Goal: Use online tool/utility: Utilize a website feature to perform a specific function

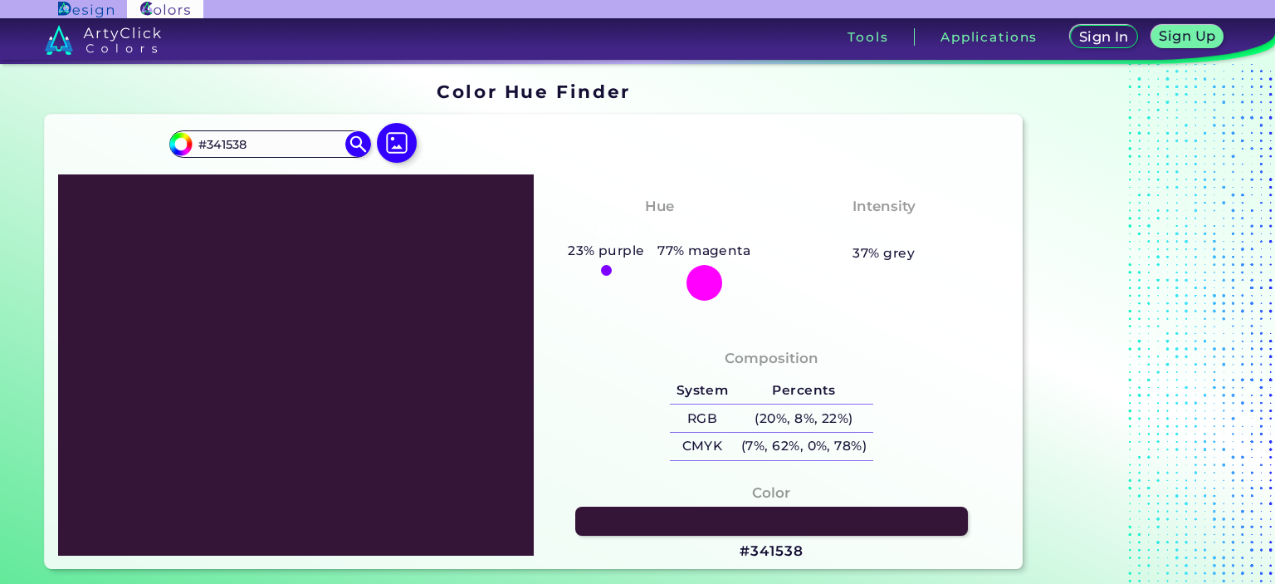
click at [193, 145] on img at bounding box center [180, 143] width 25 height 25
click at [185, 145] on input "#341538" at bounding box center [178, 141] width 21 height 21
type input "#341a37"
type input "#341A37"
type input "#371d3a"
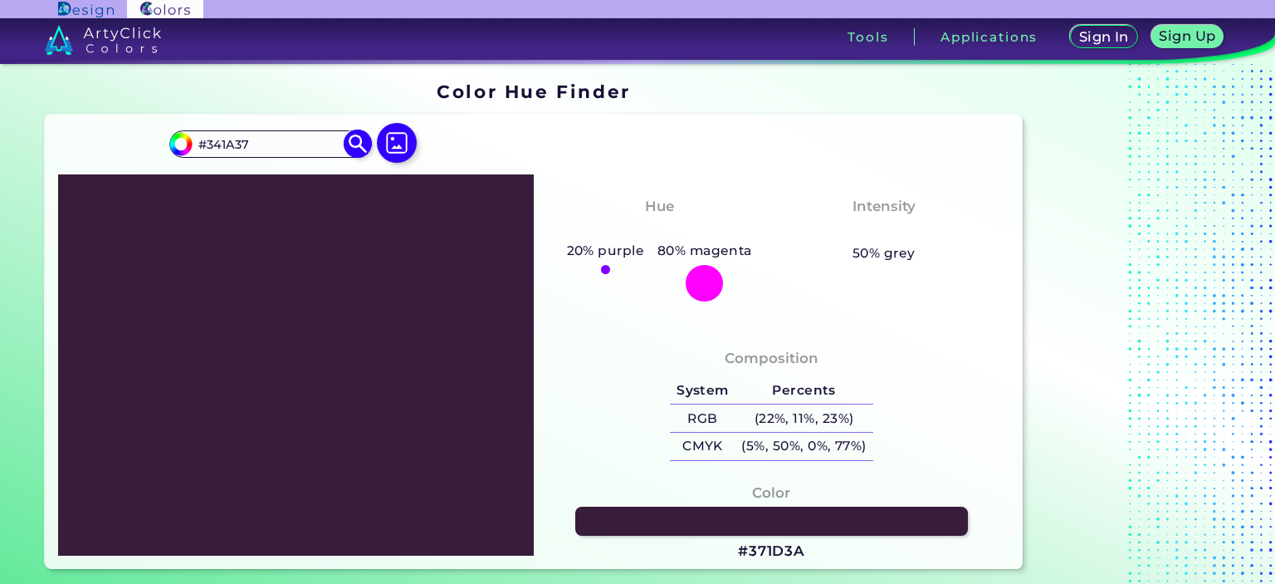
type input "#371D3A"
type input "#361d3a"
type input "#361D3A"
type input "#39203c"
type input "#39203C"
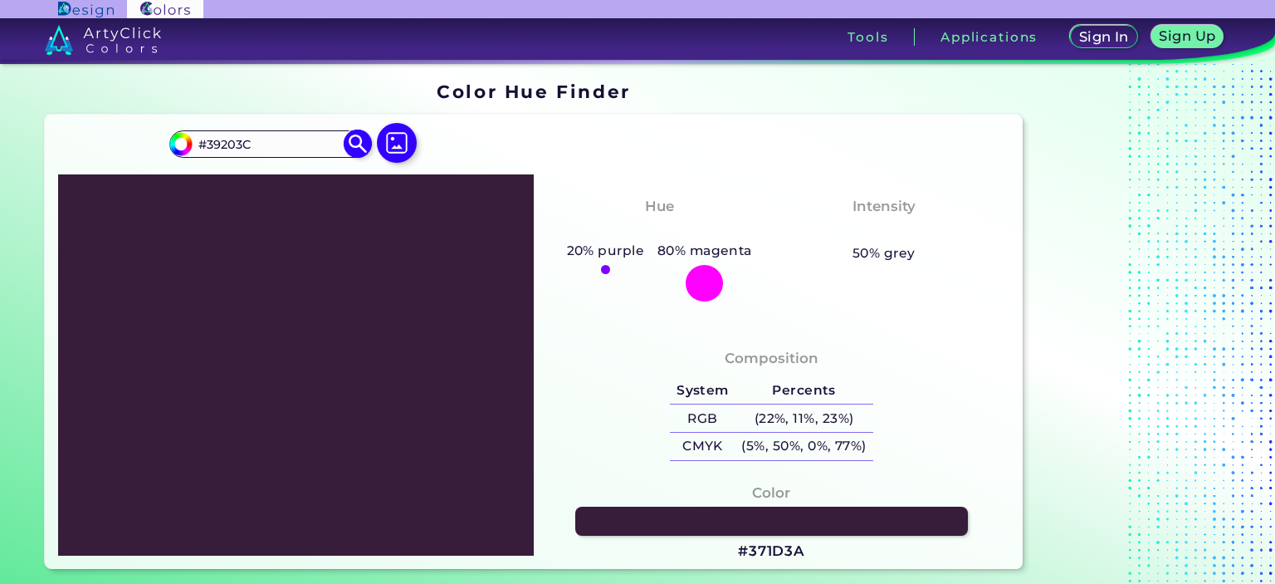
type input "#3b233e"
type input "#3B233E"
type input "#412d43"
type input "#412D43"
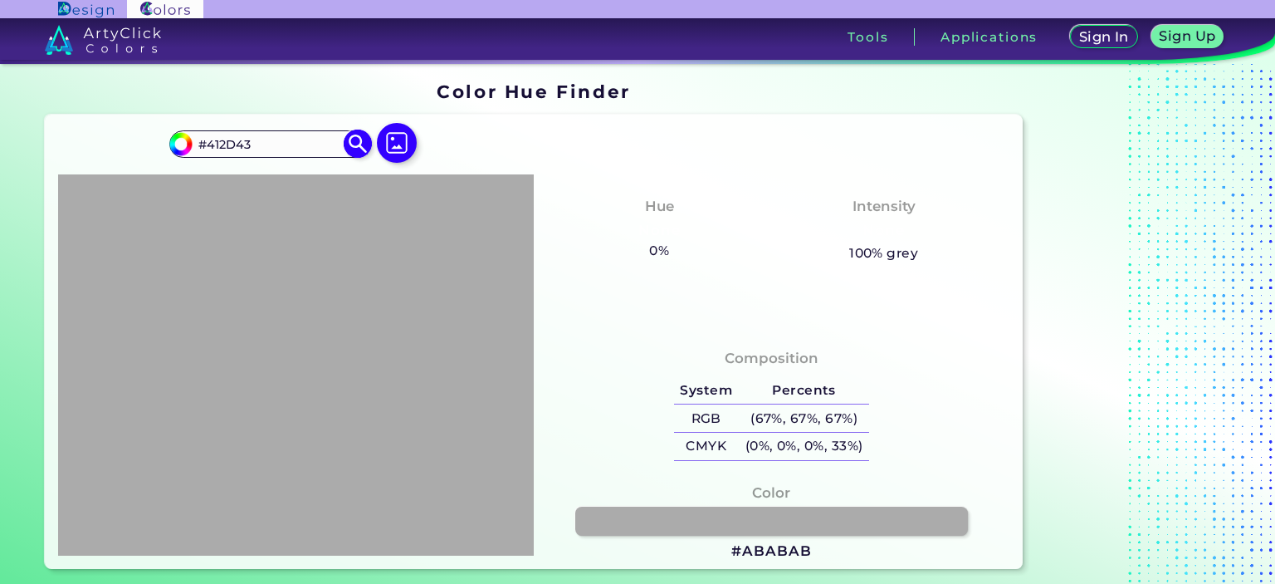
type input "#ababab"
type input "#ABABAB"
type input "#918b92"
type input "#918B92"
type input "#878787"
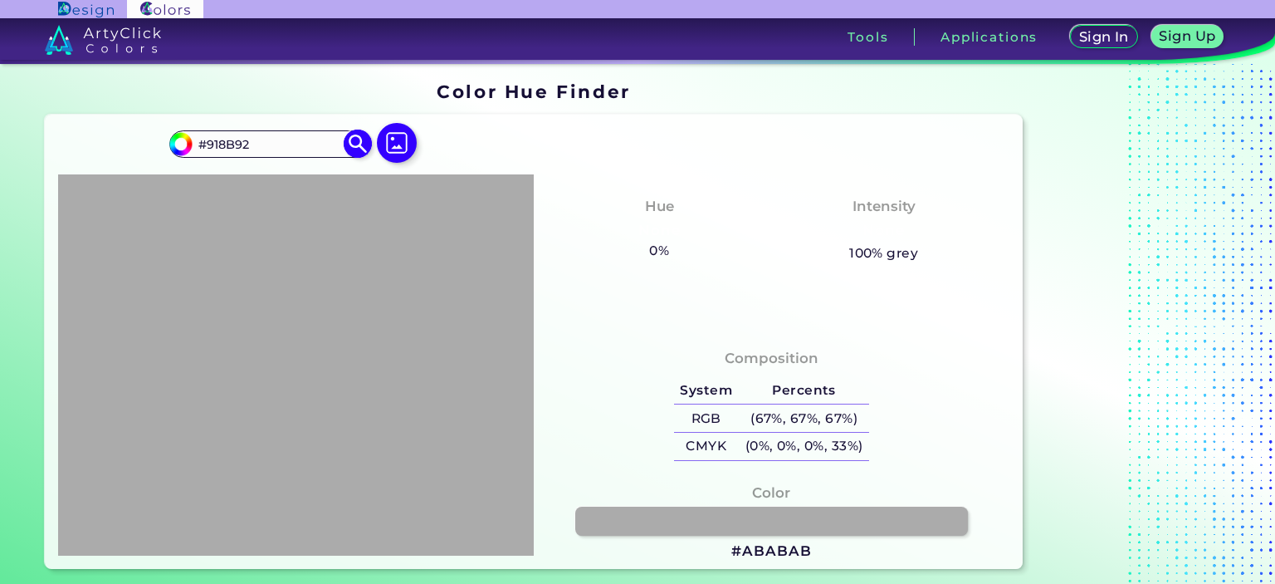
type input "#878787"
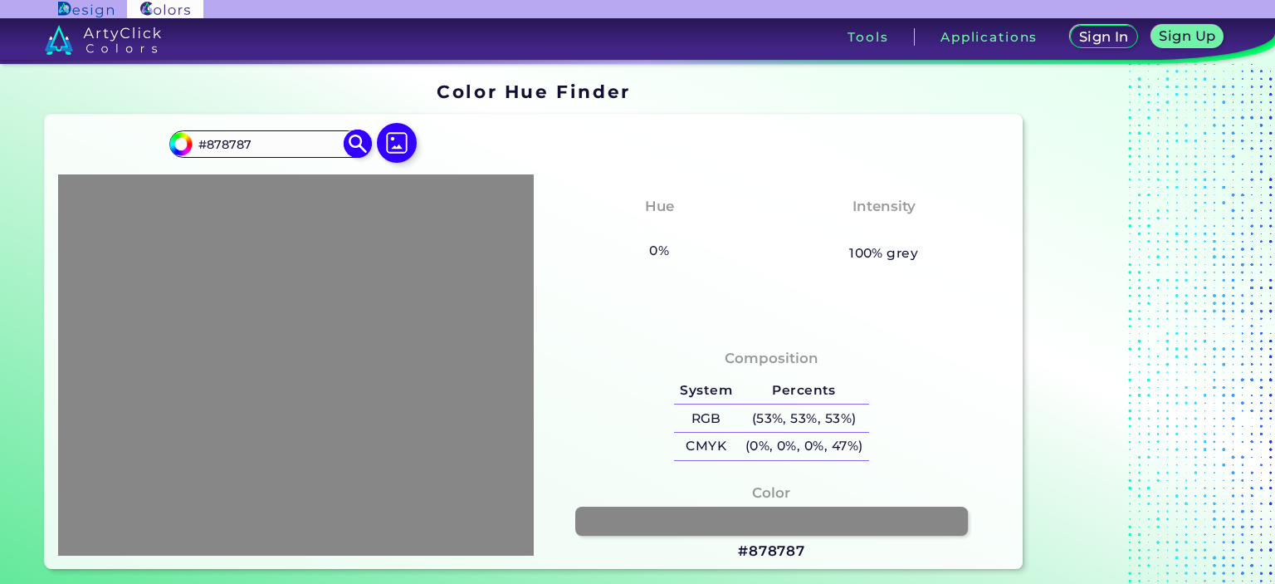
type input "#757575"
type input "#737373"
type input "#707070"
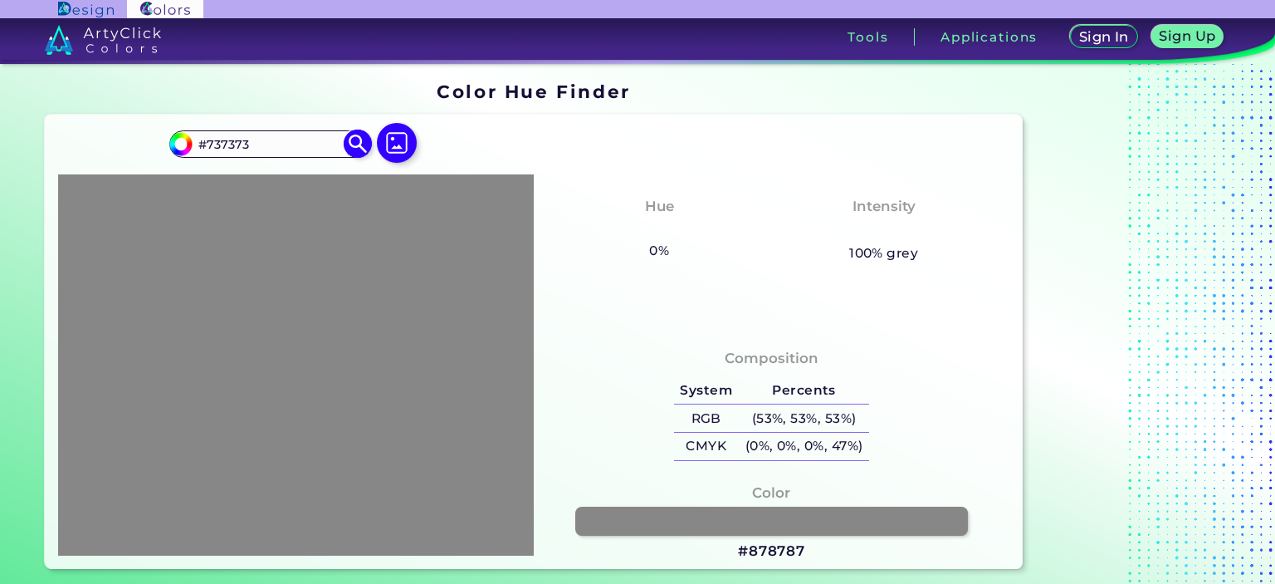
type input "#707070"
type input "#6e6e6e"
type input "#6E6E6E"
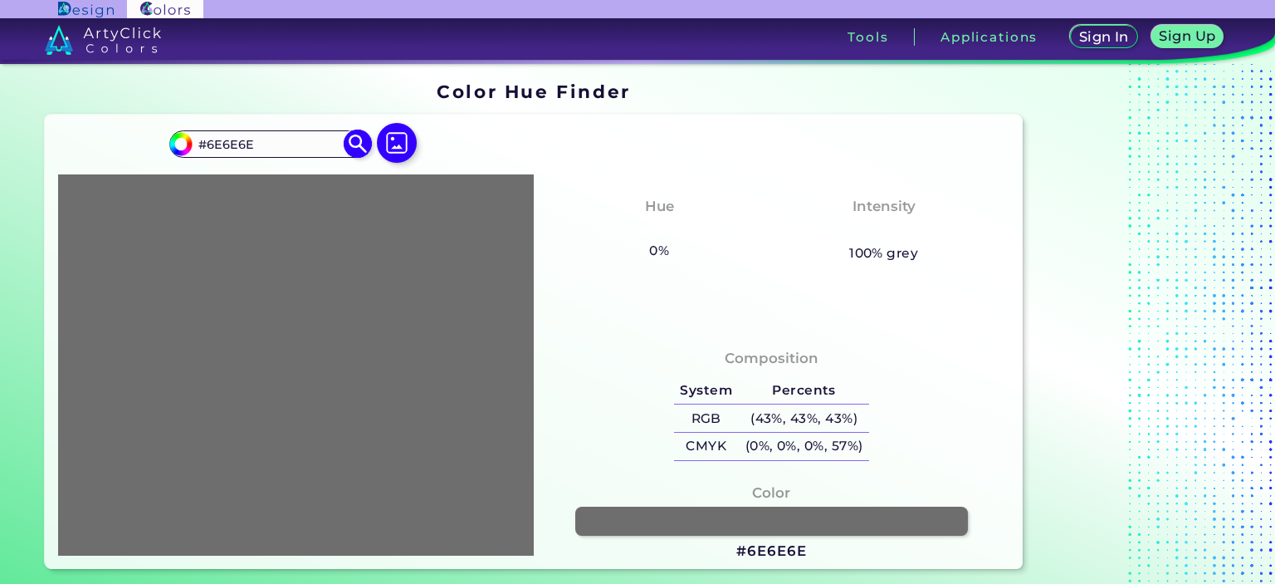
type input "#6b6b6b"
type input "#6B6B6B"
type input "#6e6e6e"
type input "#6E6E6E"
type input "#737373"
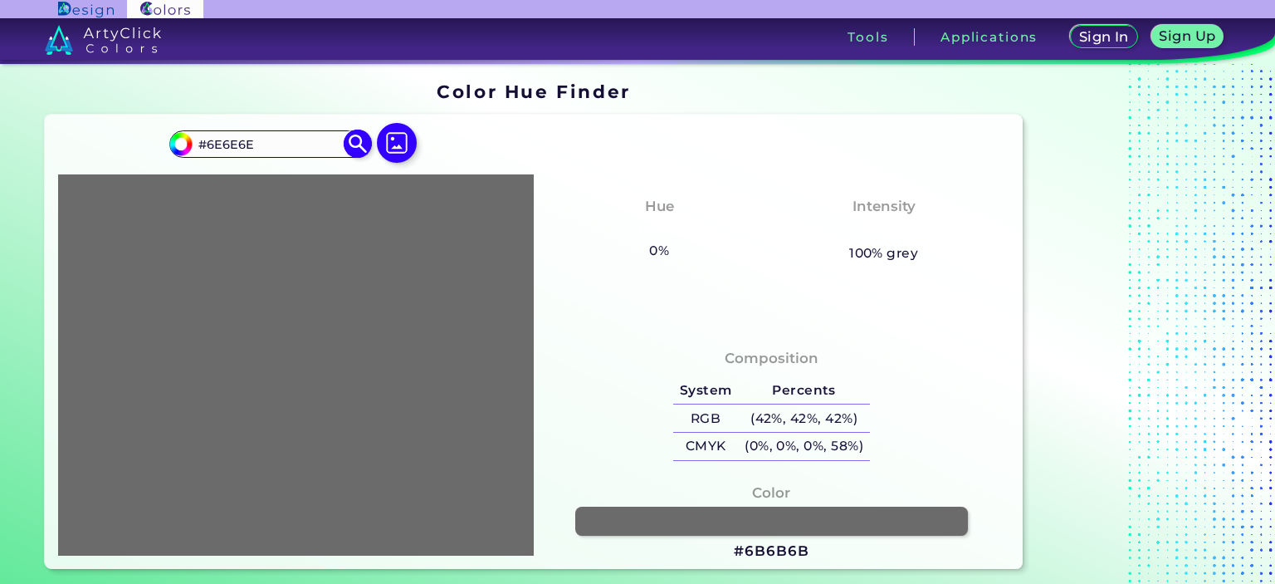
type input "#737373"
type input "#7d7d7d"
type input "#7D7D7D"
type input "#8c8c8c"
type input "#8C8C8C"
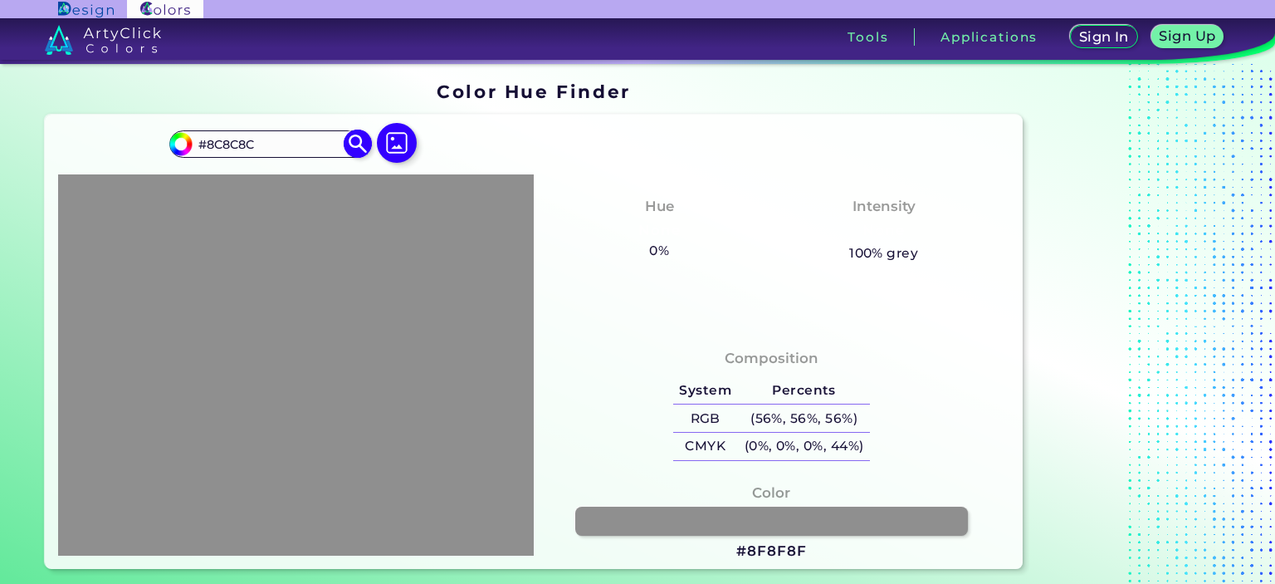
type input "#8f8f8f"
type input "#8F8F8F"
type input "#919191"
type input "#949494"
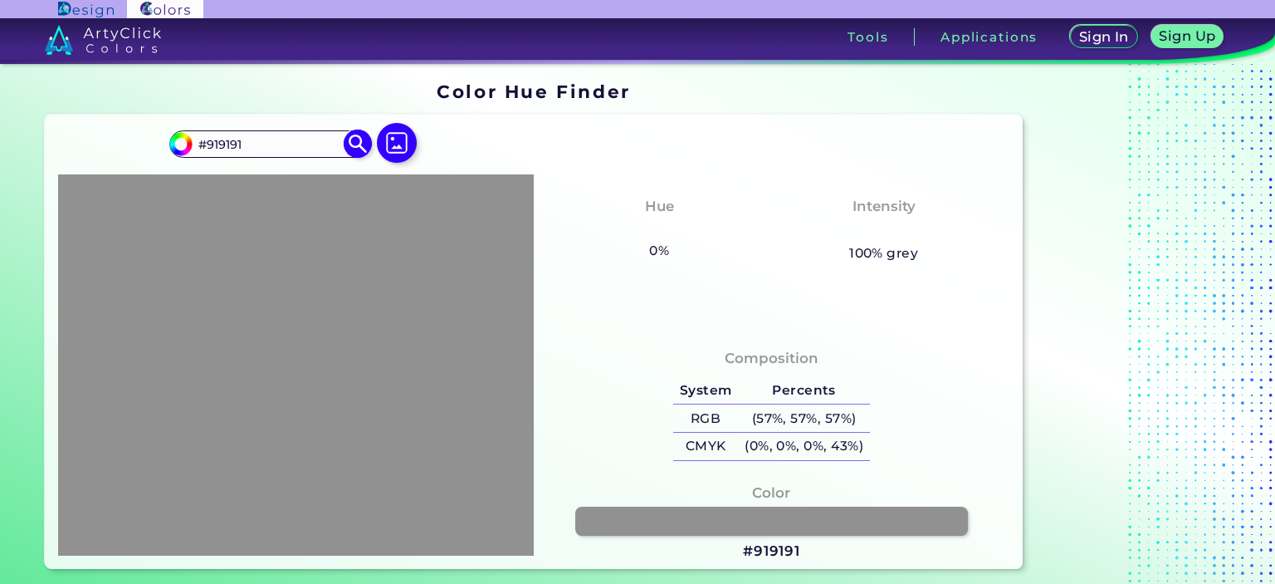
type input "#949494"
type input "#969696"
type input "#999999"
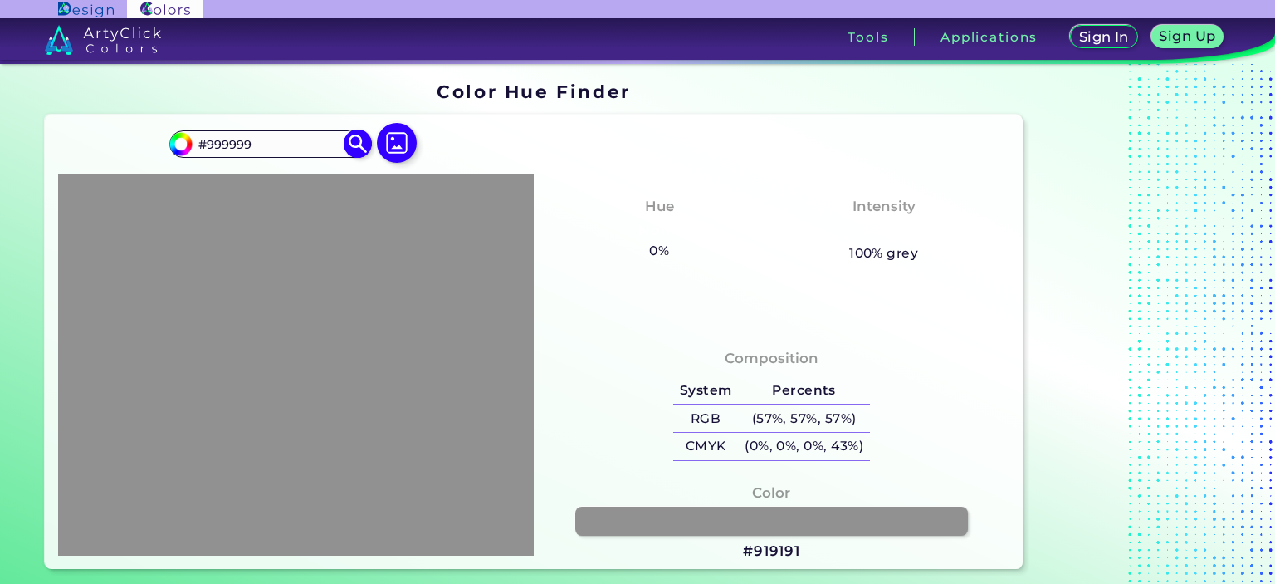
type input "#9c9c9c"
type input "#9C9C9C"
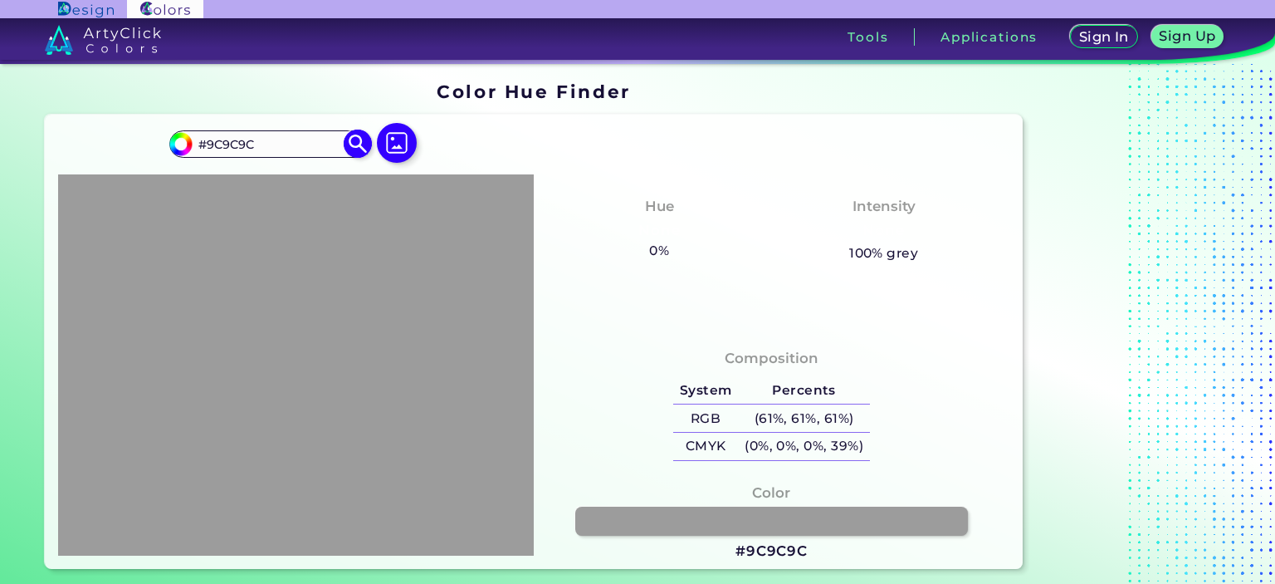
type input "#9e9e9e"
type input "#9E9E9E"
type input "#a1a1a1"
type input "#A1A1A1"
type input "#a3a3a3"
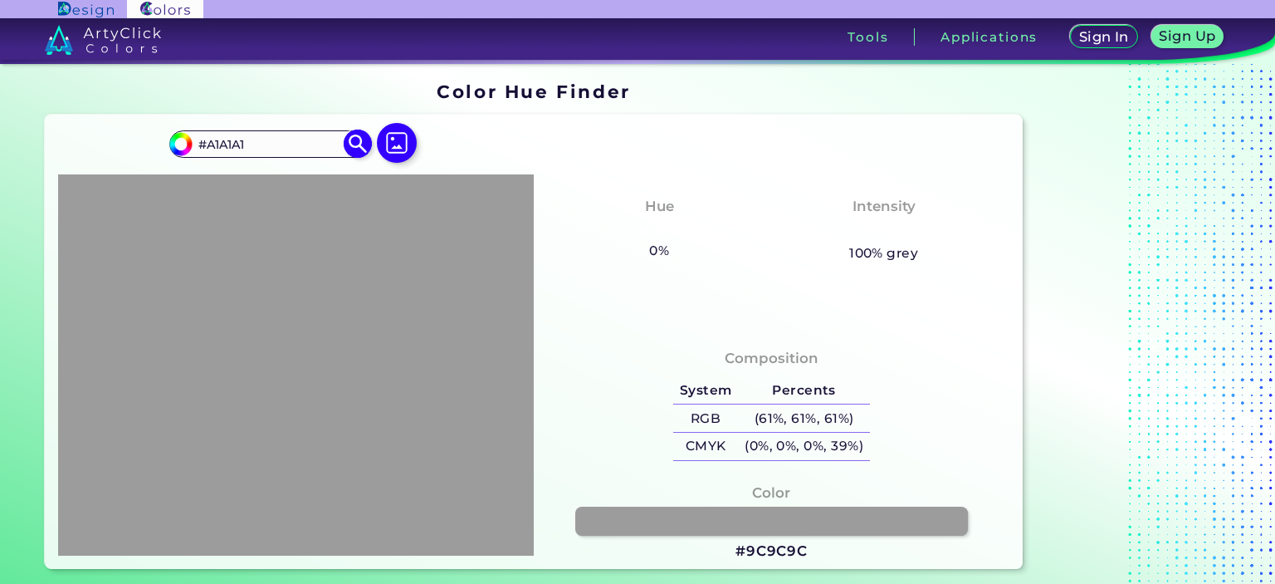
type input "#A3A3A3"
type input "#a6a6a6"
type input "#A6A6A6"
type input "#ababab"
type input "#ABABAB"
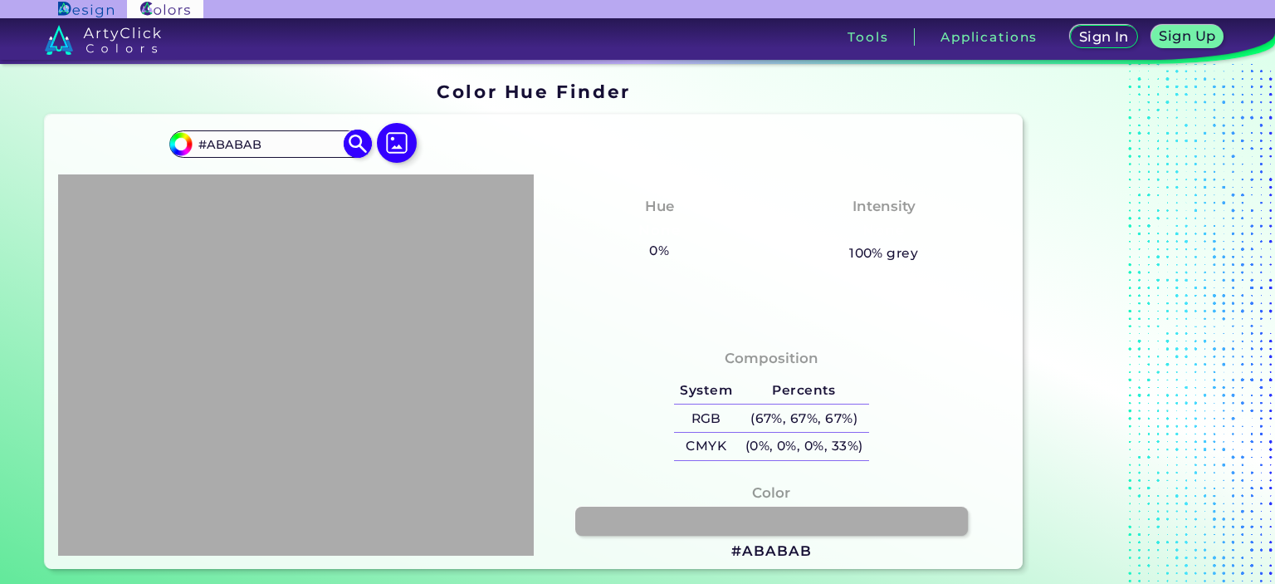
type input "#b0b0b0"
type input "#B0B0B0"
type input "#b8b8b8"
type input "#B8B8B8"
type input "#c2c2c2"
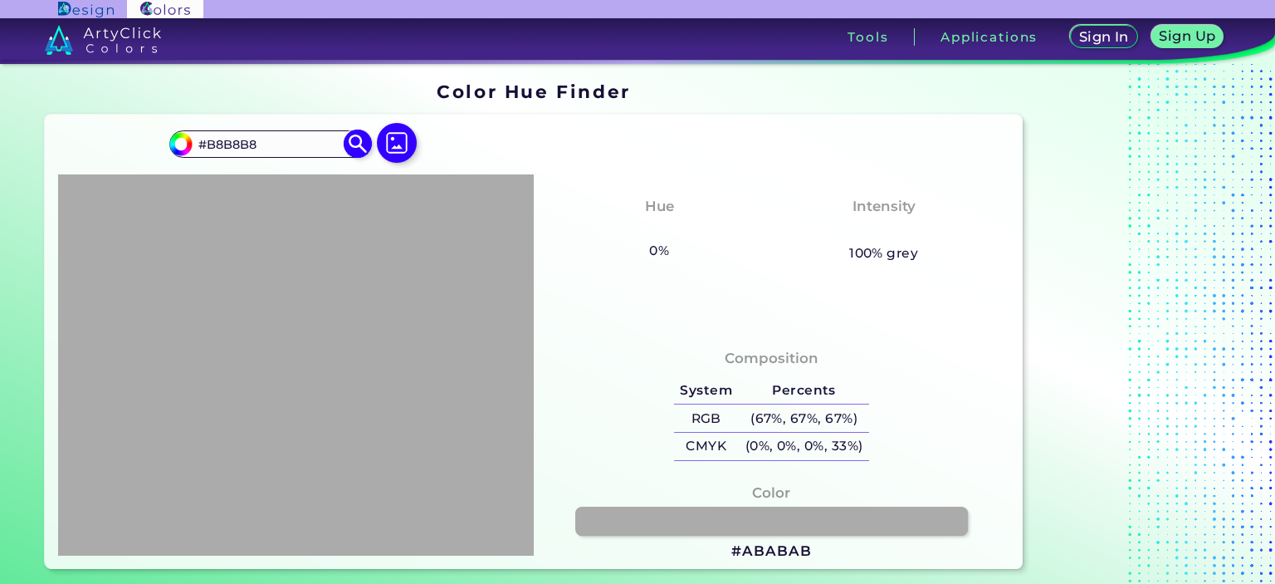
type input "#C2C2C2"
type input "#e3e3e3"
type input "#E3E3E3"
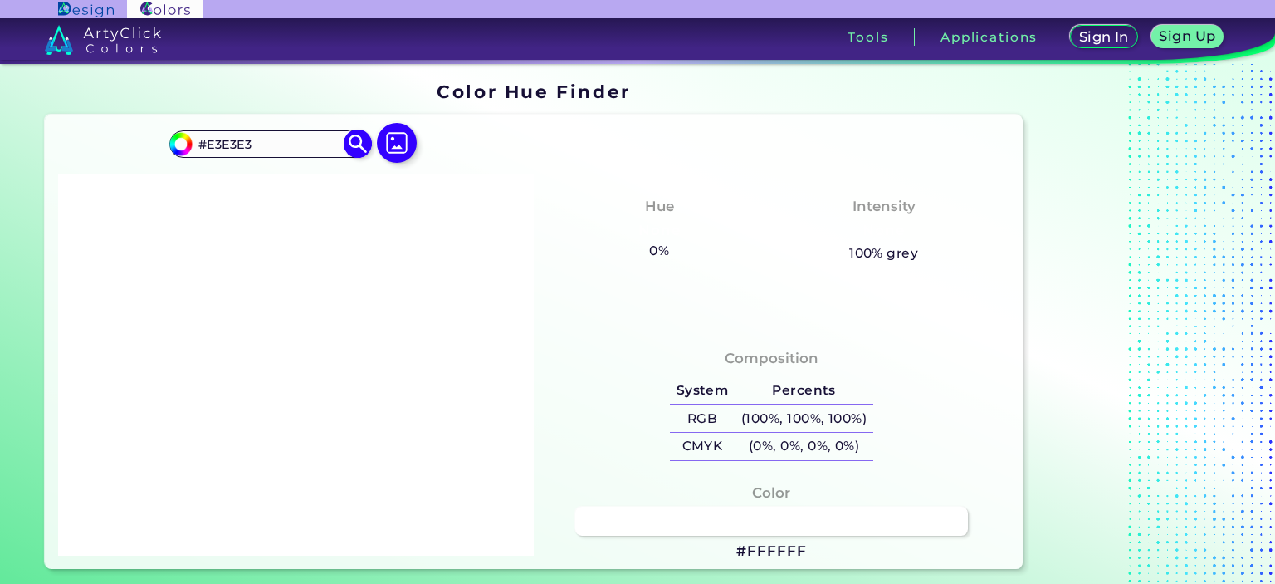
type input "#ffffff"
type input "#FFFFFF"
type input "#ffffff"
